Goal: Register for event/course

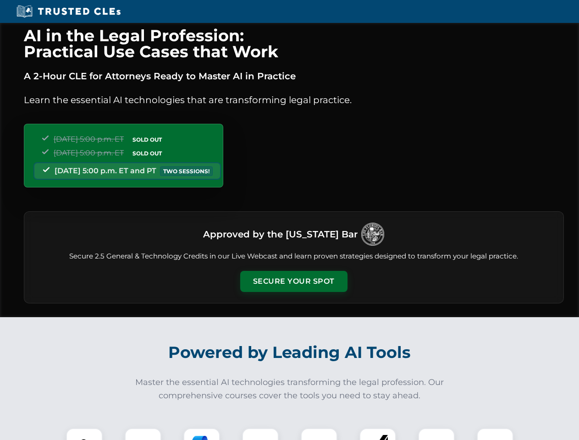
click at [294, 282] on button "Secure Your Spot" at bounding box center [293, 281] width 107 height 21
click at [84, 434] on img at bounding box center [84, 446] width 27 height 27
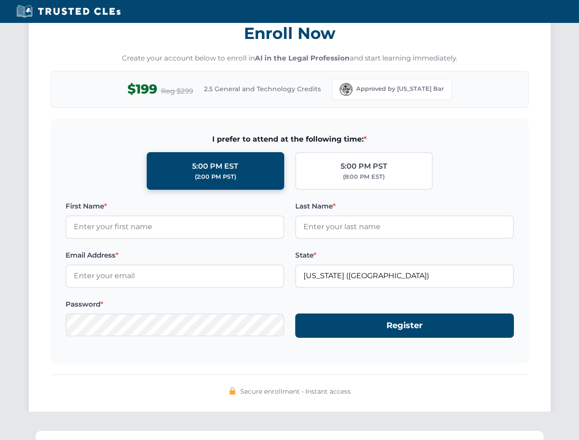
scroll to position [900, 0]
